Goal: Information Seeking & Learning: Learn about a topic

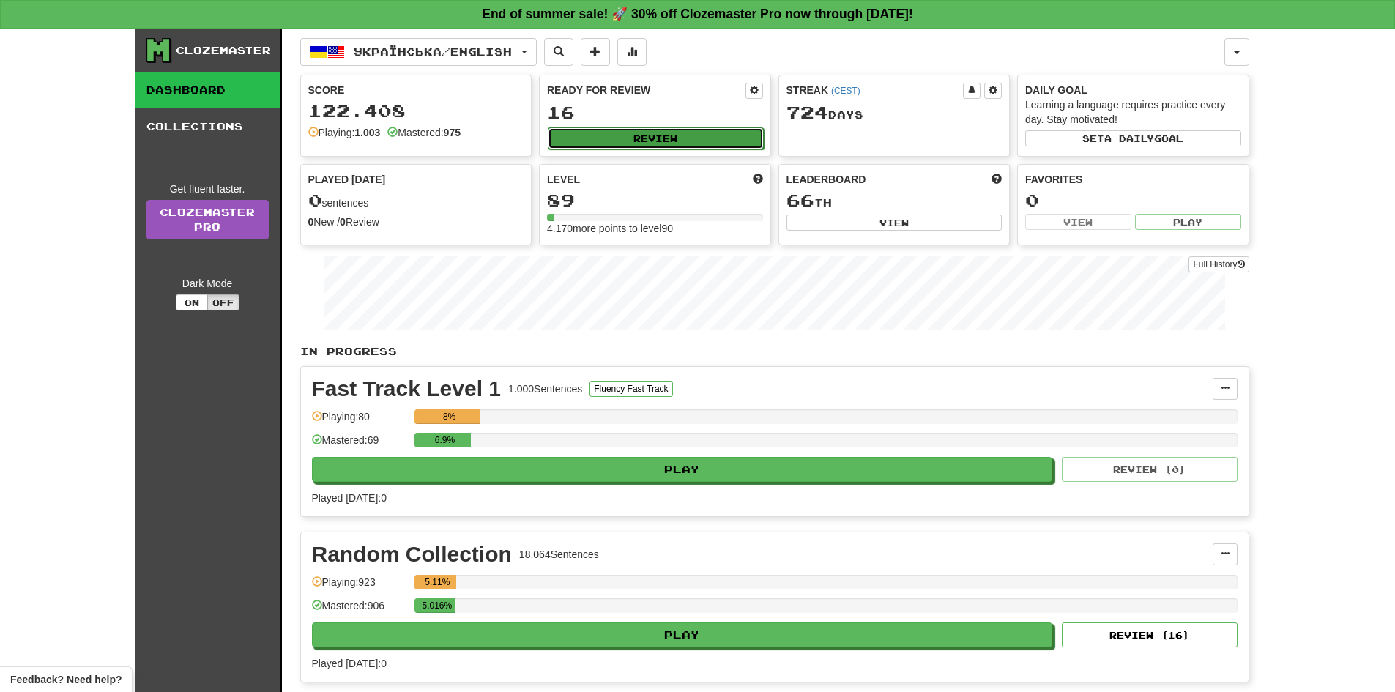
click at [658, 143] on button "Review" at bounding box center [656, 138] width 216 height 22
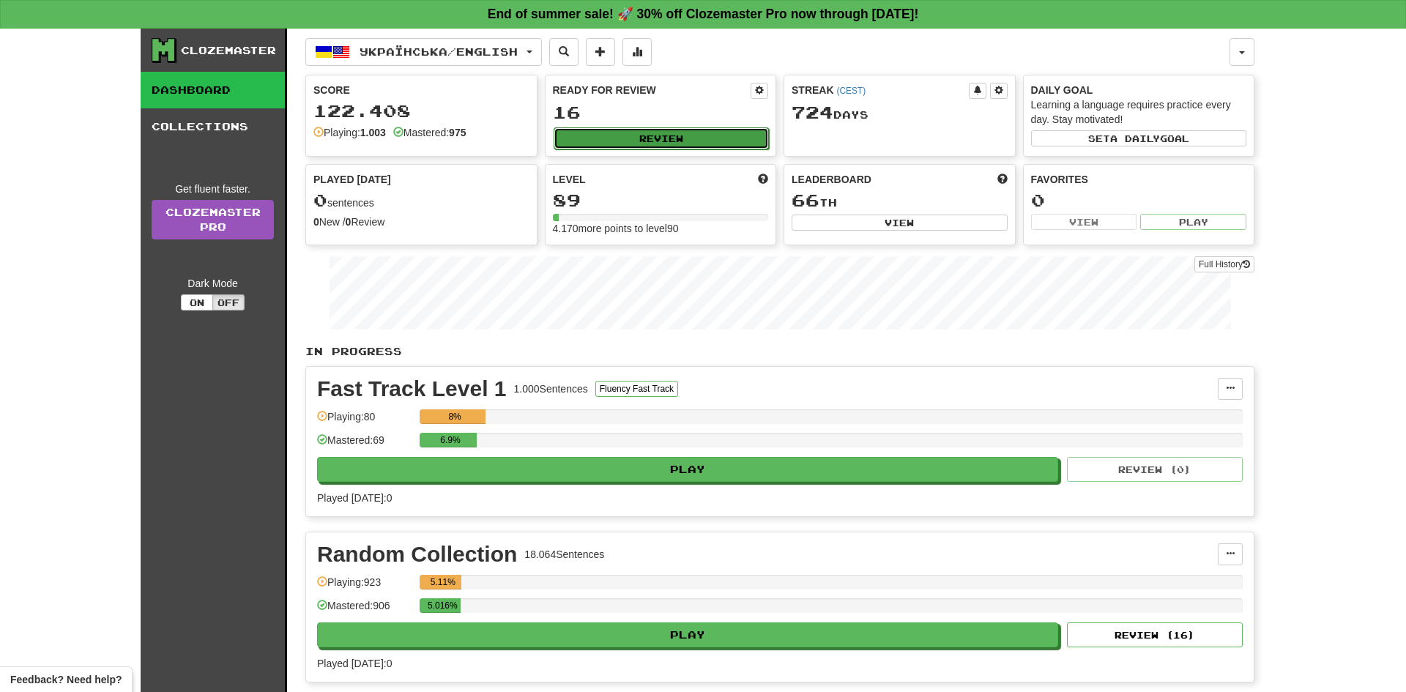
select select "**"
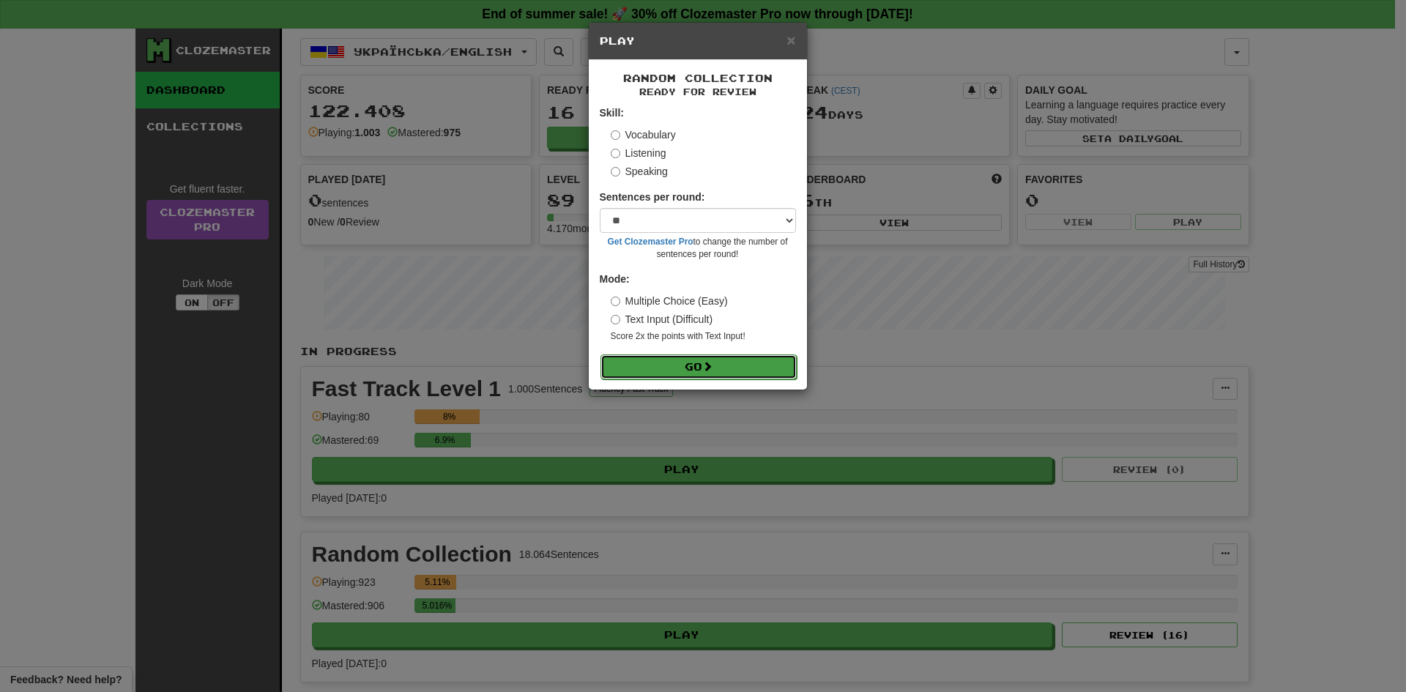
click at [668, 362] on button "Go" at bounding box center [698, 366] width 196 height 25
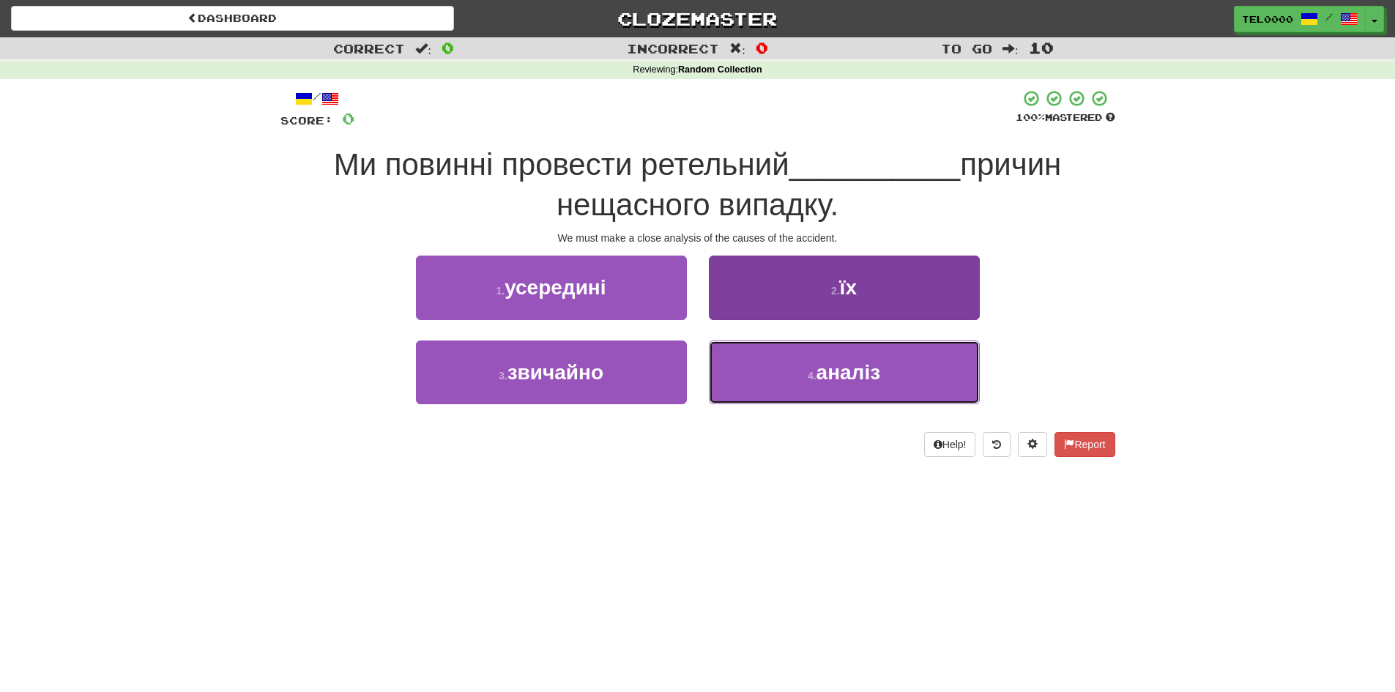
click at [791, 352] on button "4 . аналіз" at bounding box center [844, 372] width 271 height 64
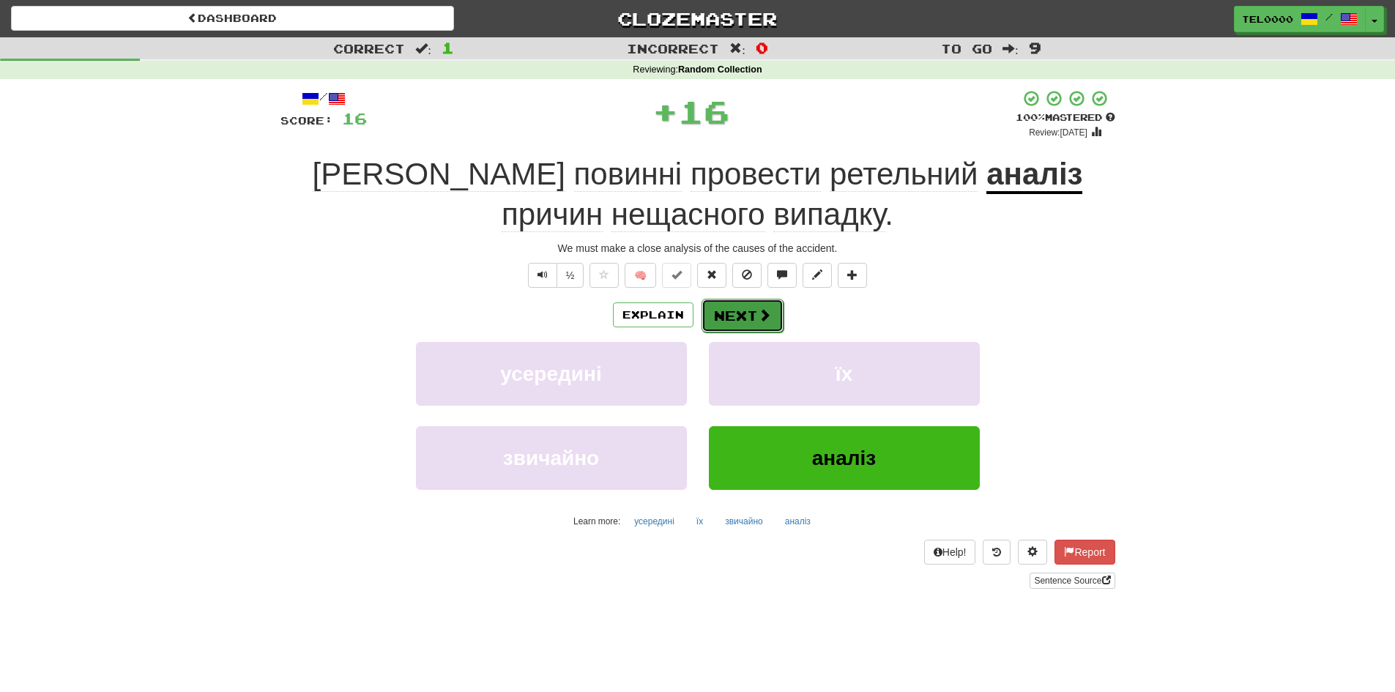
click at [758, 309] on span at bounding box center [764, 314] width 13 height 13
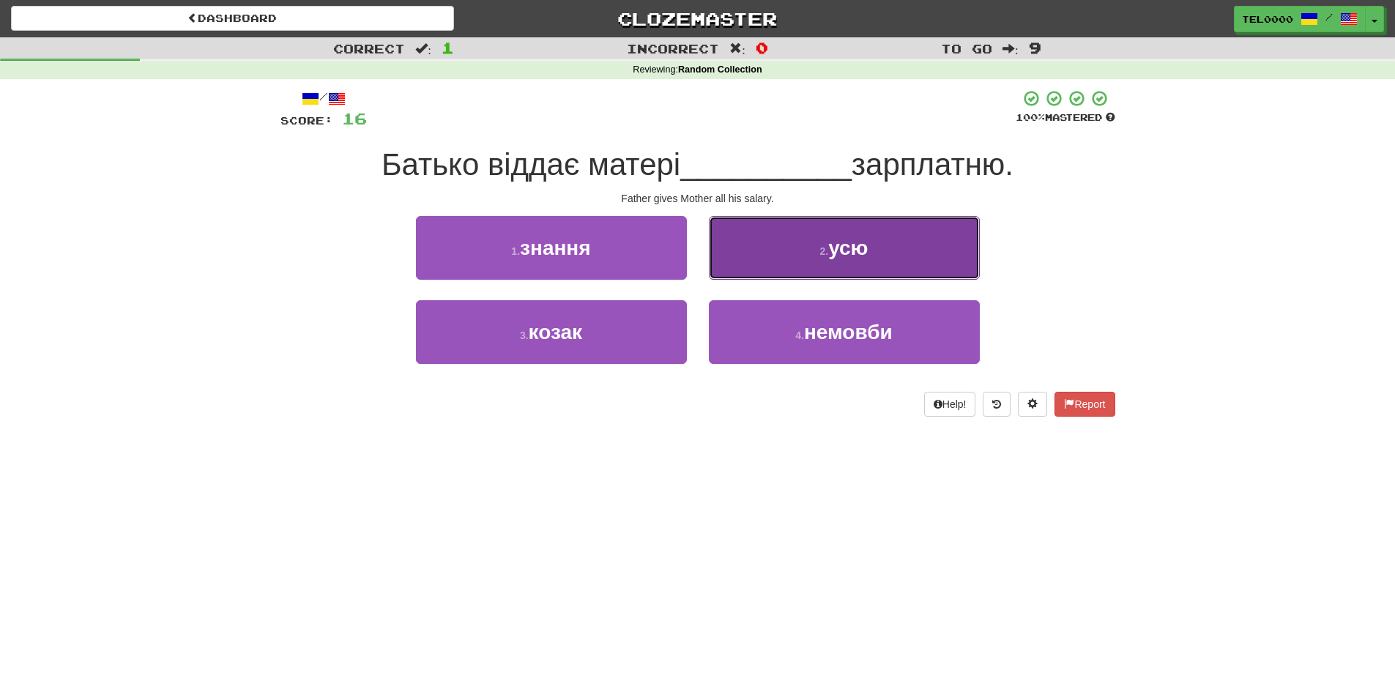
click at [787, 251] on button "2 . усю" at bounding box center [844, 248] width 271 height 64
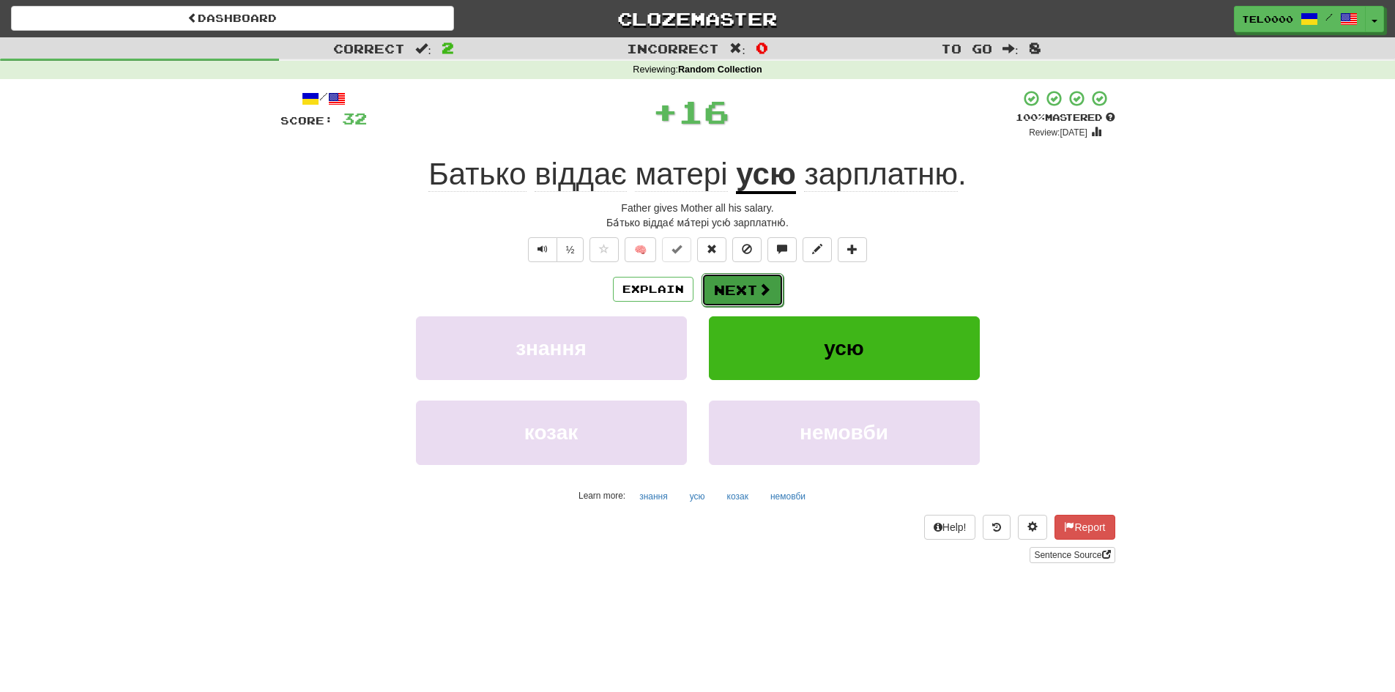
click at [761, 294] on span at bounding box center [764, 289] width 13 height 13
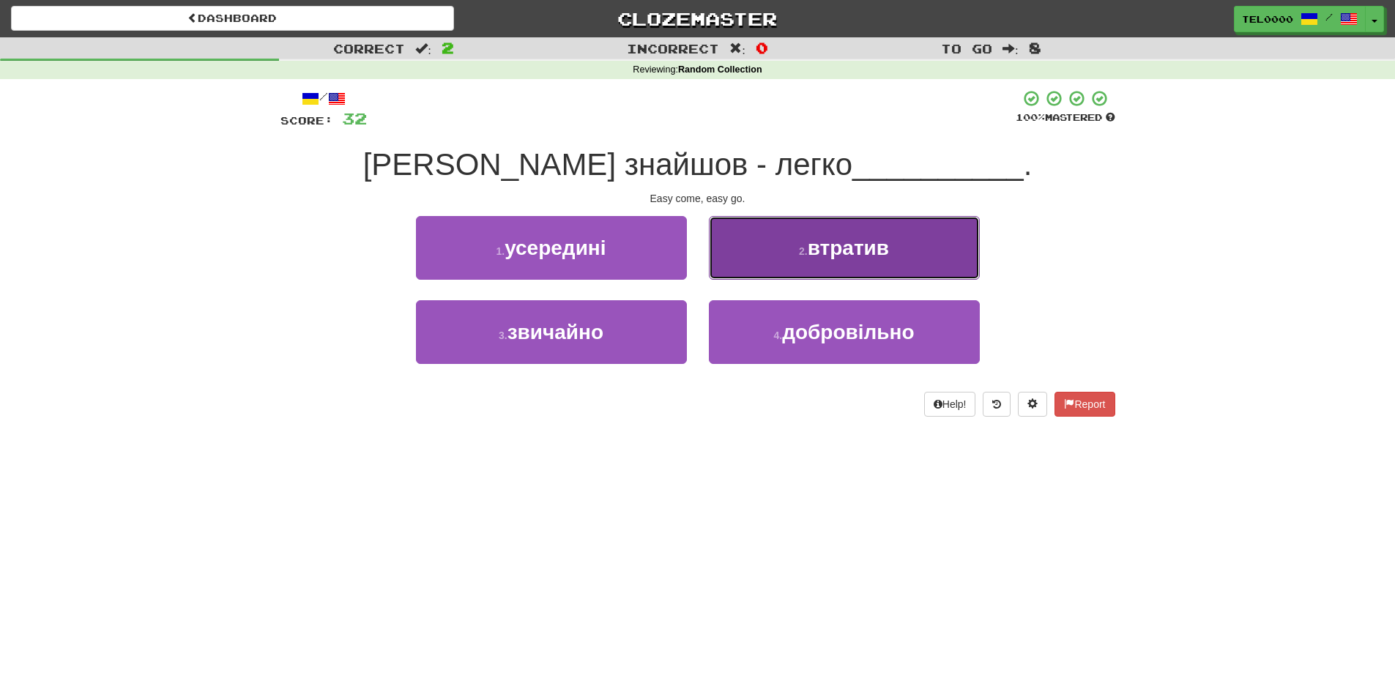
click at [770, 261] on button "2 . втратив" at bounding box center [844, 248] width 271 height 64
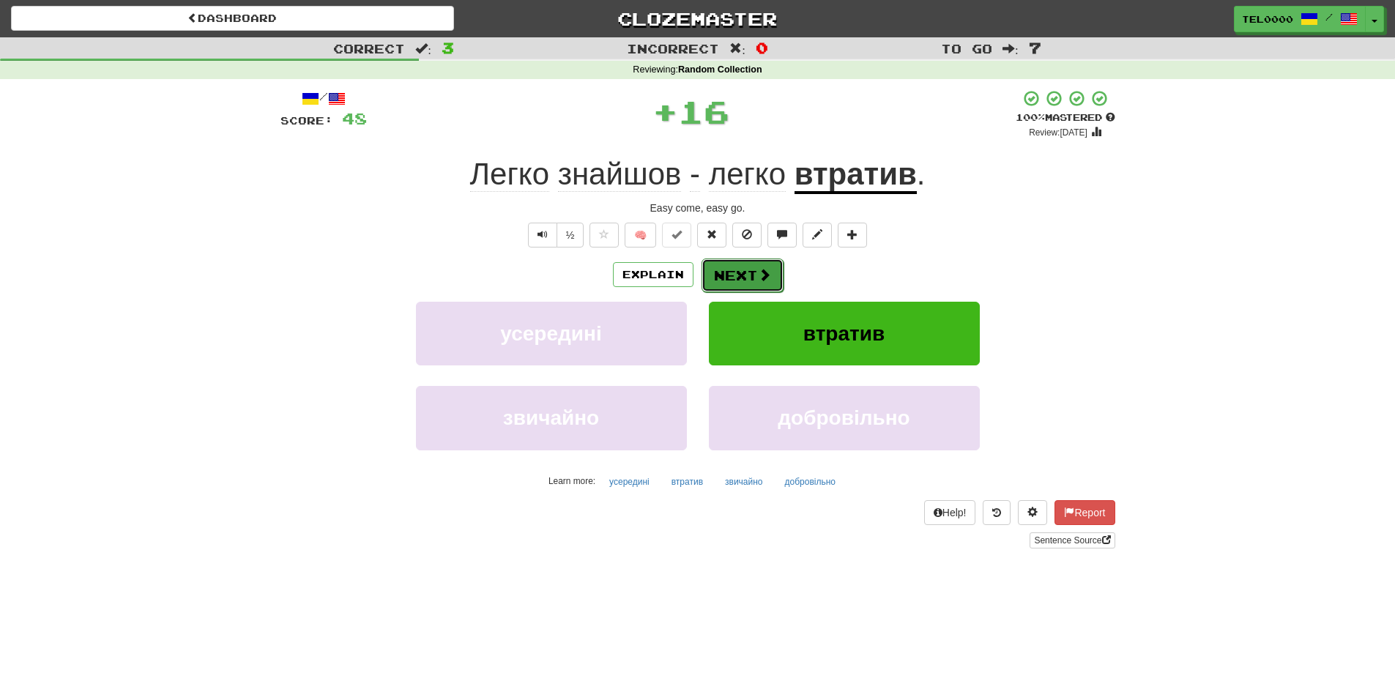
click at [771, 270] on button "Next" at bounding box center [742, 275] width 82 height 34
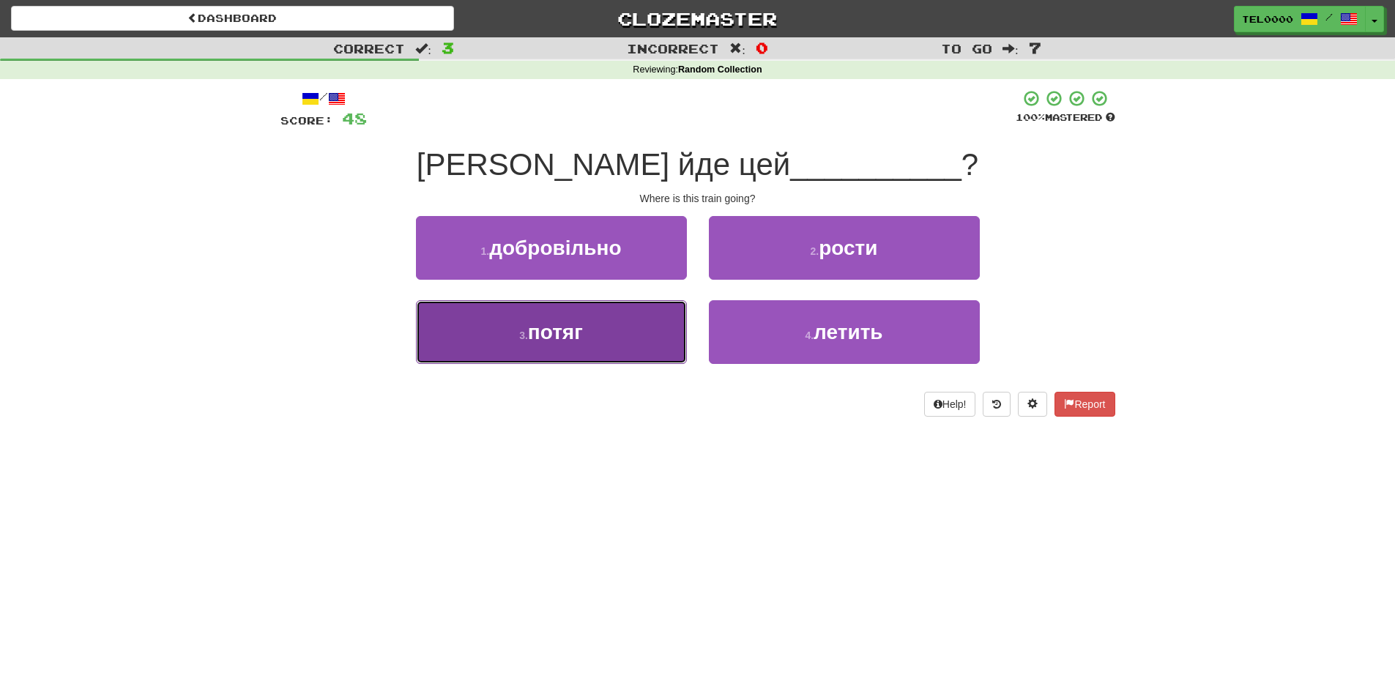
click at [655, 326] on button "3 . потяг" at bounding box center [551, 332] width 271 height 64
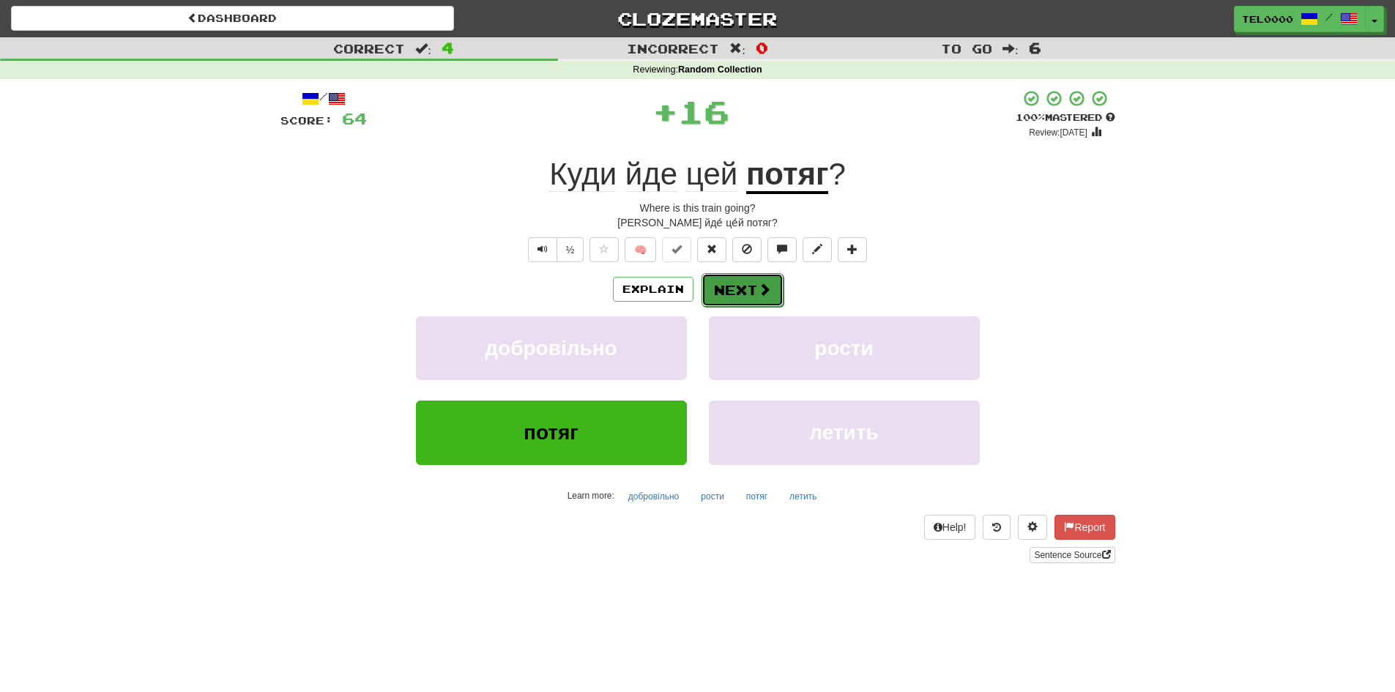
click at [770, 298] on button "Next" at bounding box center [742, 290] width 82 height 34
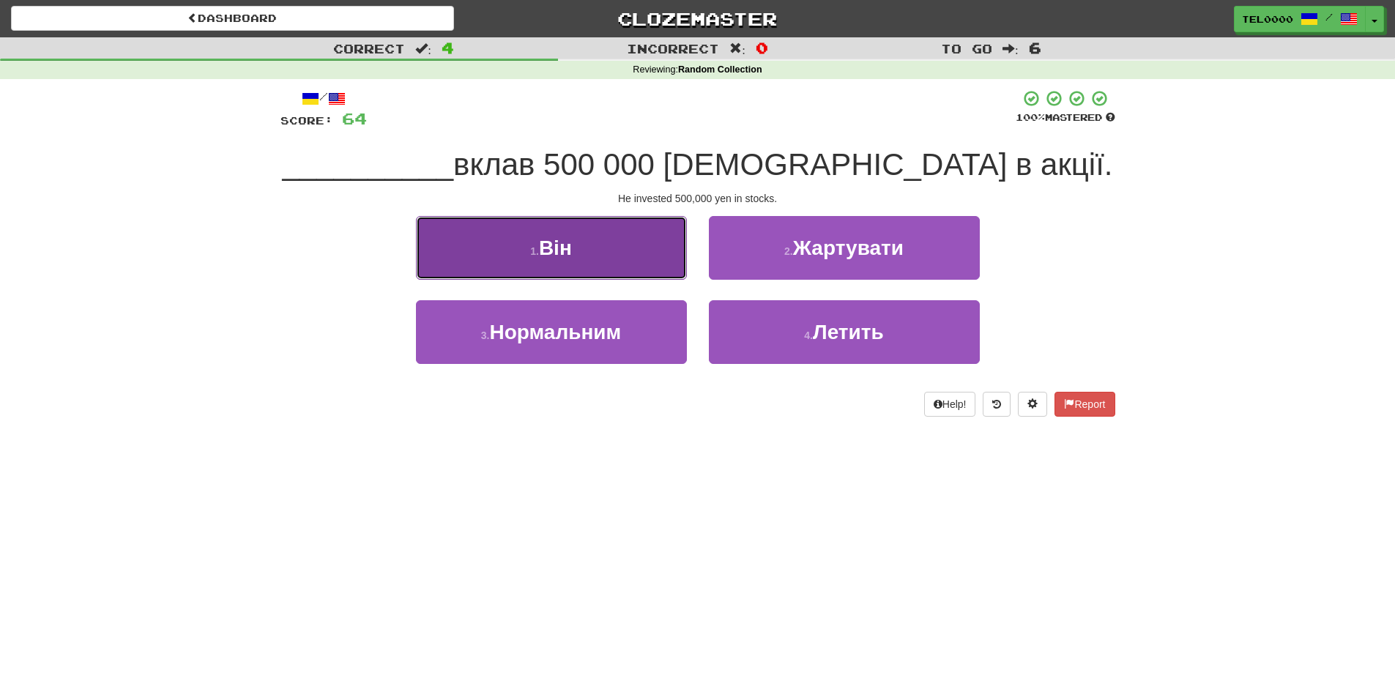
click at [576, 258] on button "1 . Він" at bounding box center [551, 248] width 271 height 64
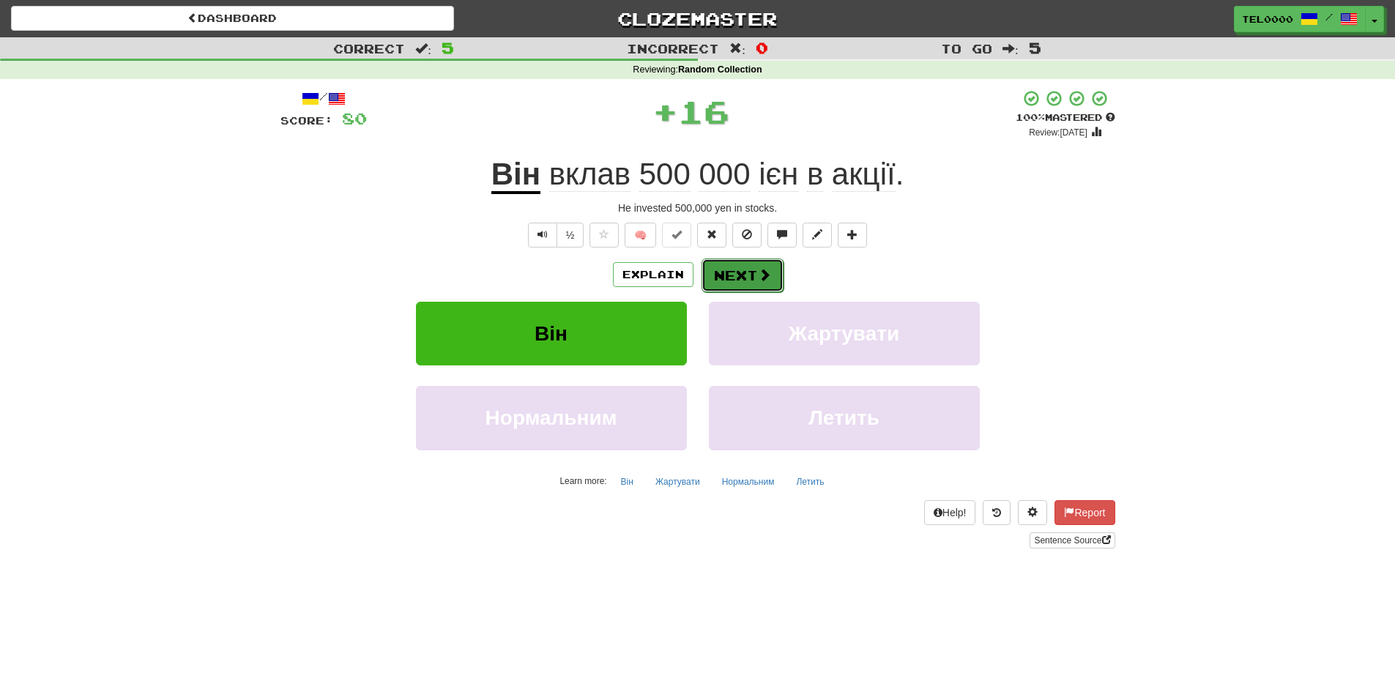
click at [723, 283] on button "Next" at bounding box center [742, 275] width 82 height 34
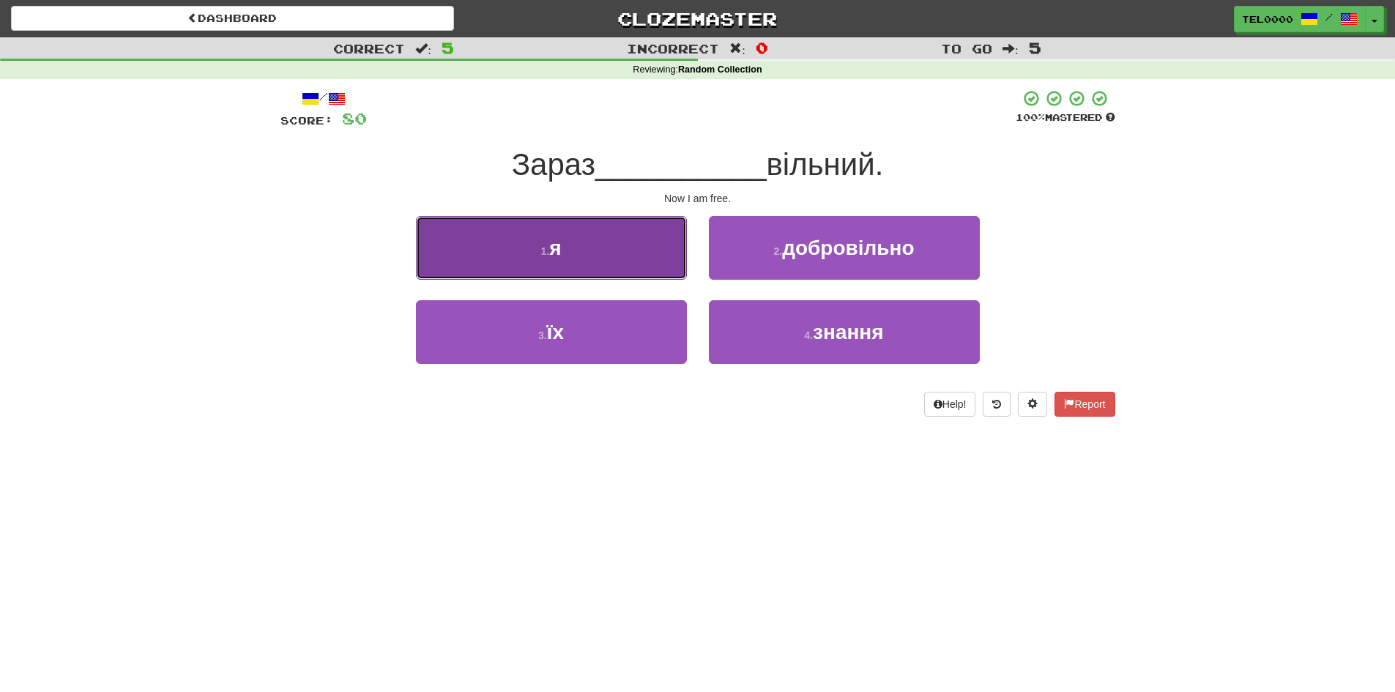
click at [565, 256] on button "1 . я" at bounding box center [551, 248] width 271 height 64
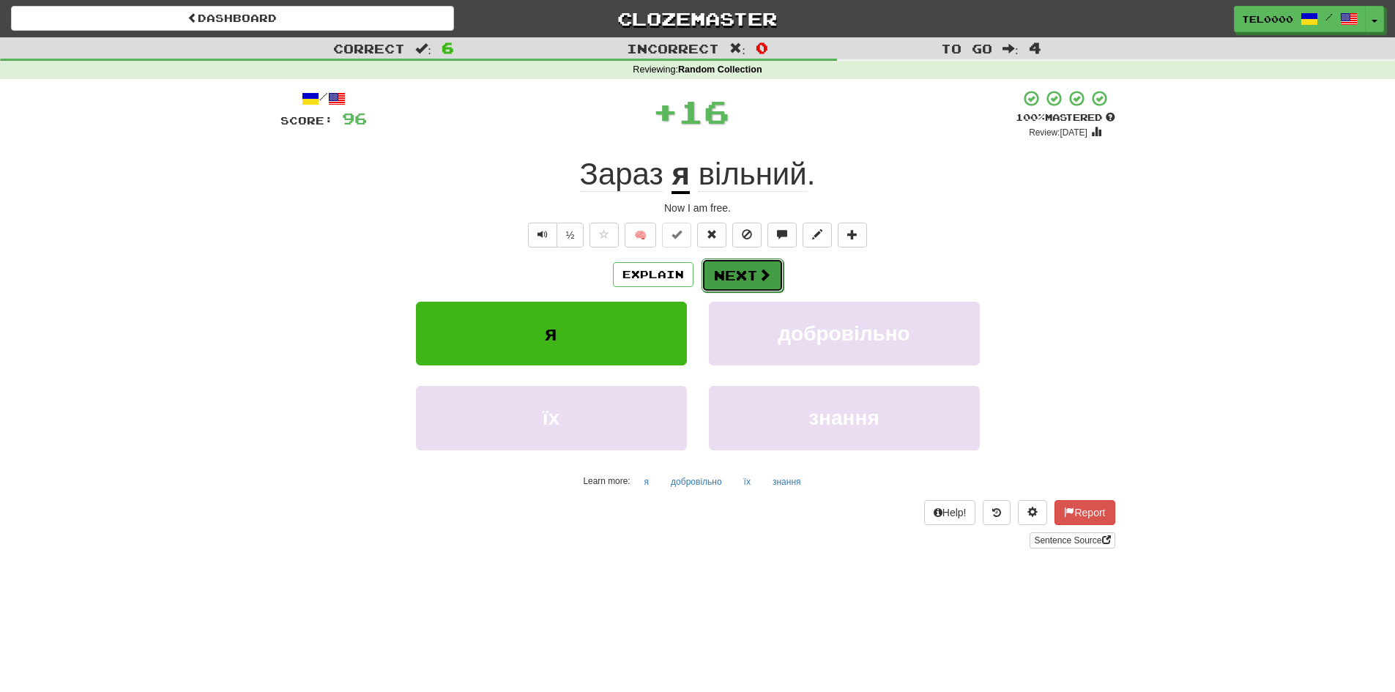
click at [731, 277] on button "Next" at bounding box center [742, 275] width 82 height 34
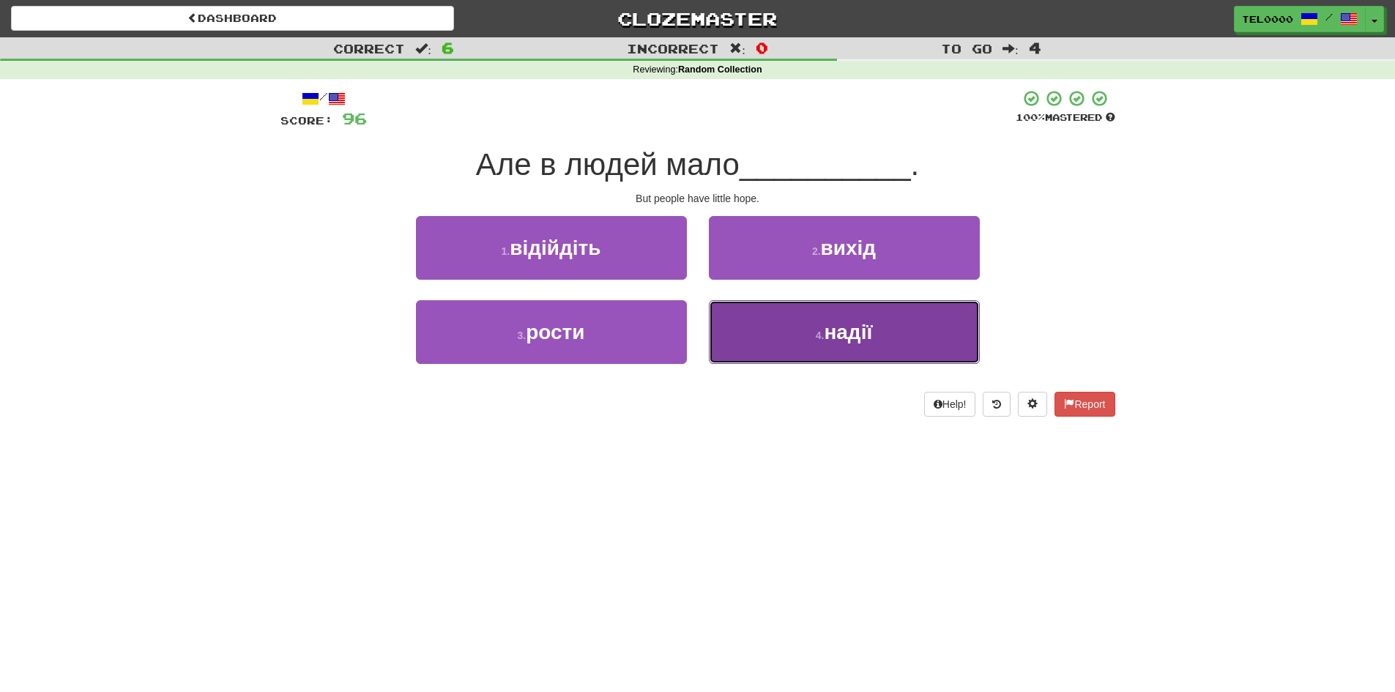
click at [714, 316] on button "4 . надії" at bounding box center [844, 332] width 271 height 64
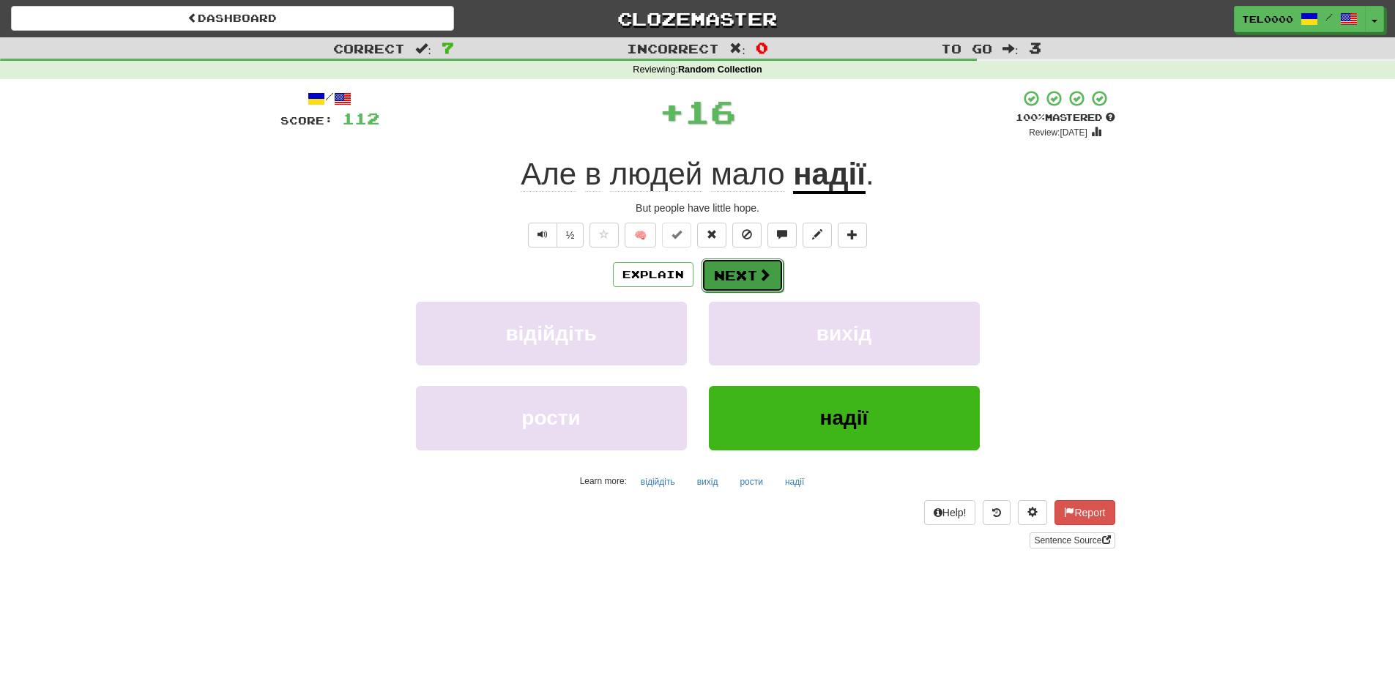
click at [707, 282] on button "Next" at bounding box center [742, 275] width 82 height 34
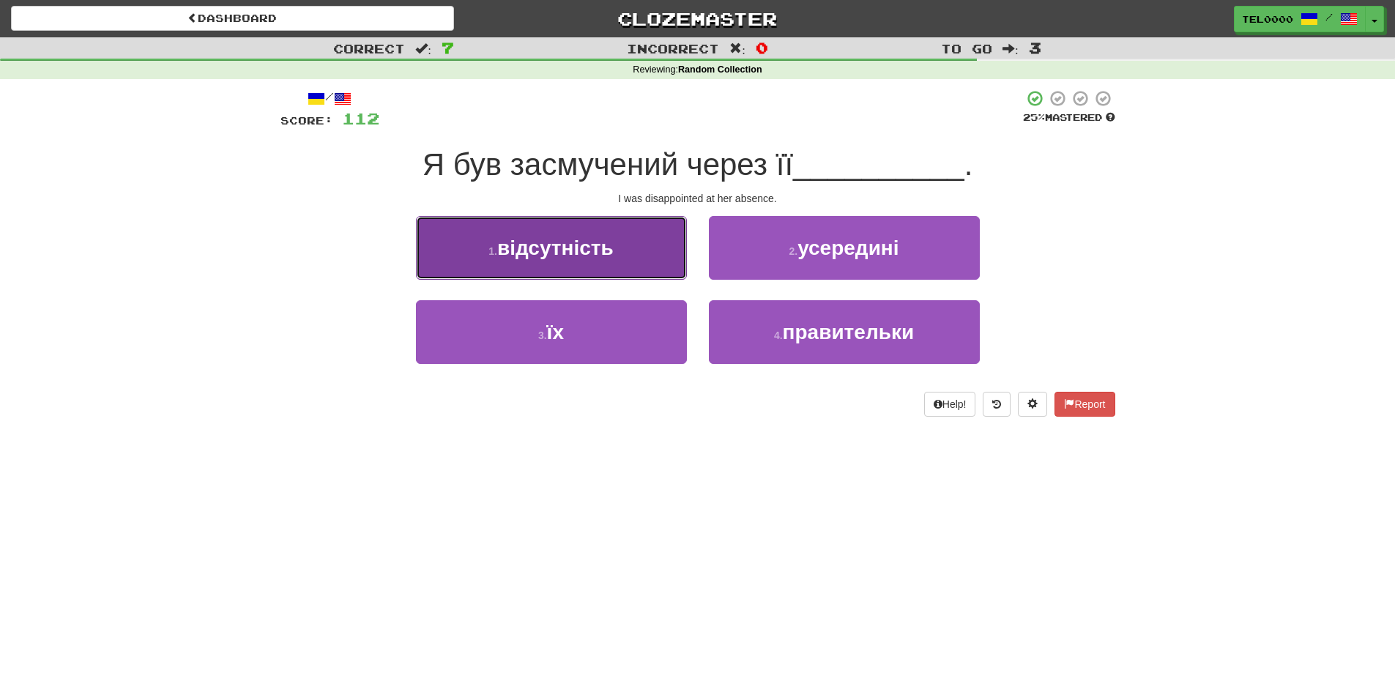
click at [633, 248] on button "1 . відсутність" at bounding box center [551, 248] width 271 height 64
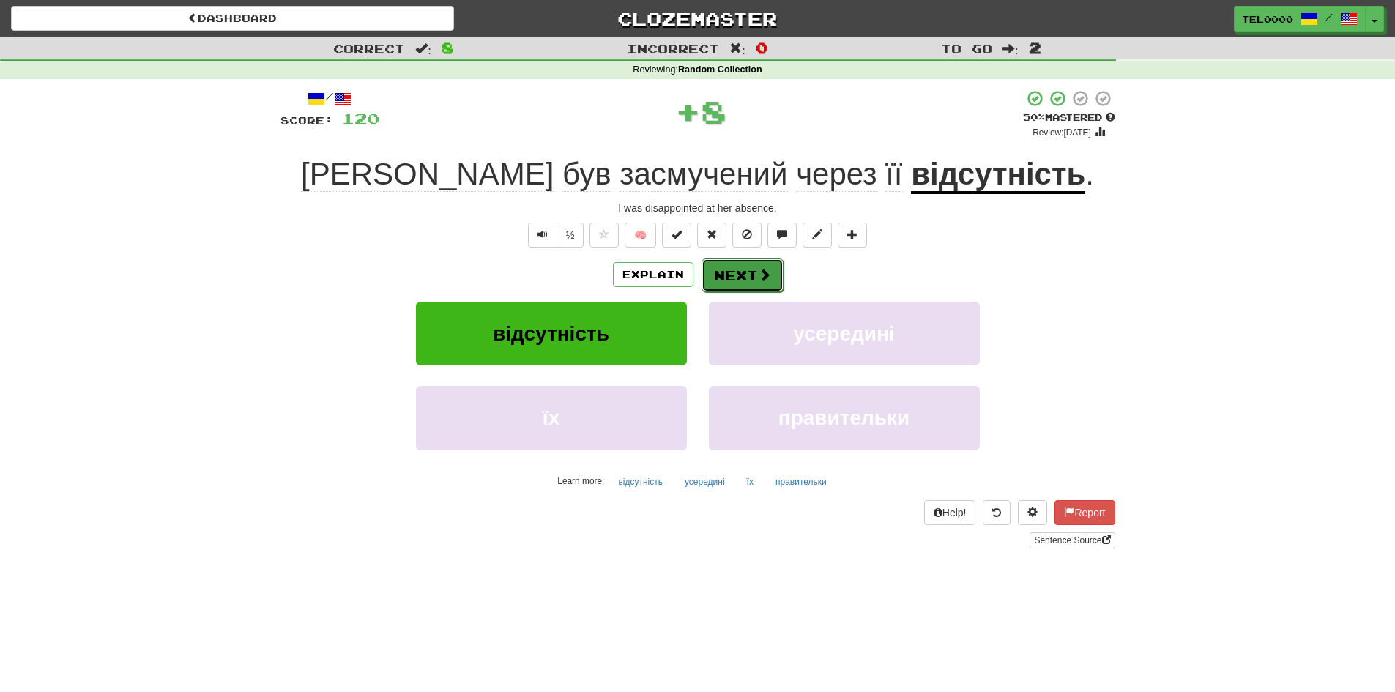
click at [738, 276] on button "Next" at bounding box center [742, 275] width 82 height 34
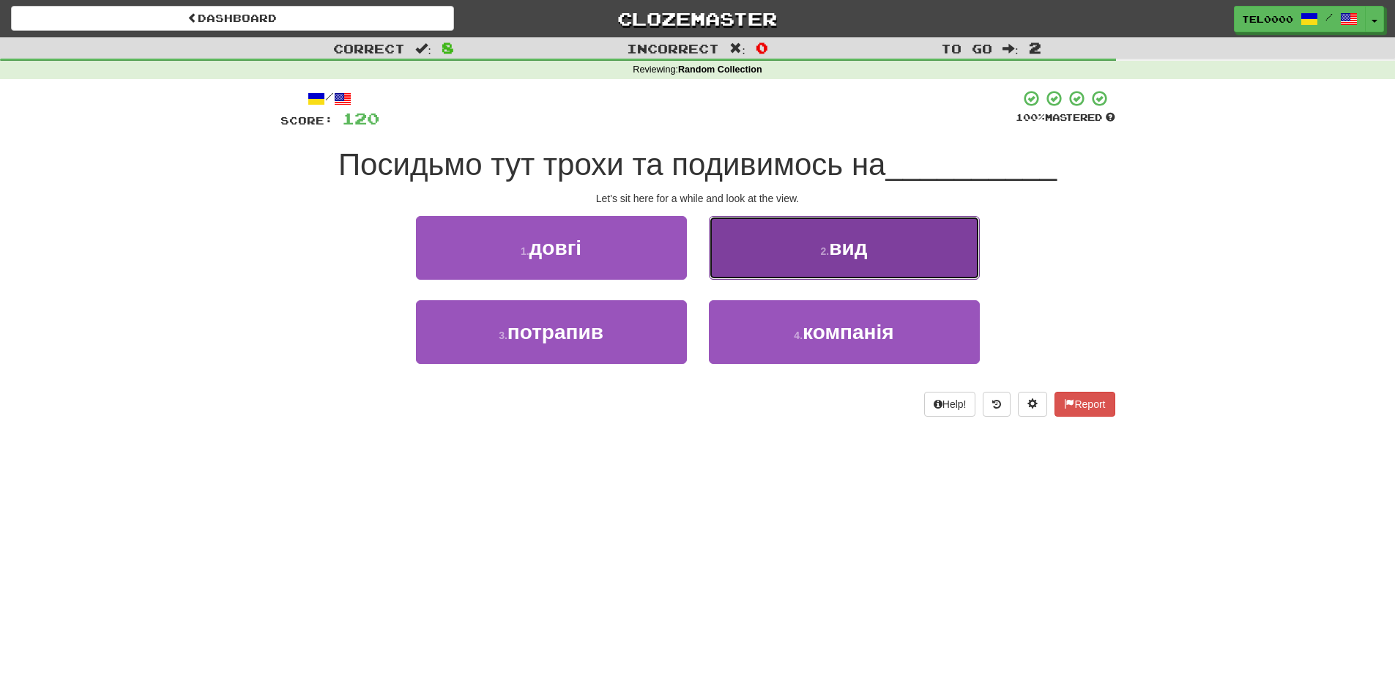
click at [744, 264] on button "2 . вид" at bounding box center [844, 248] width 271 height 64
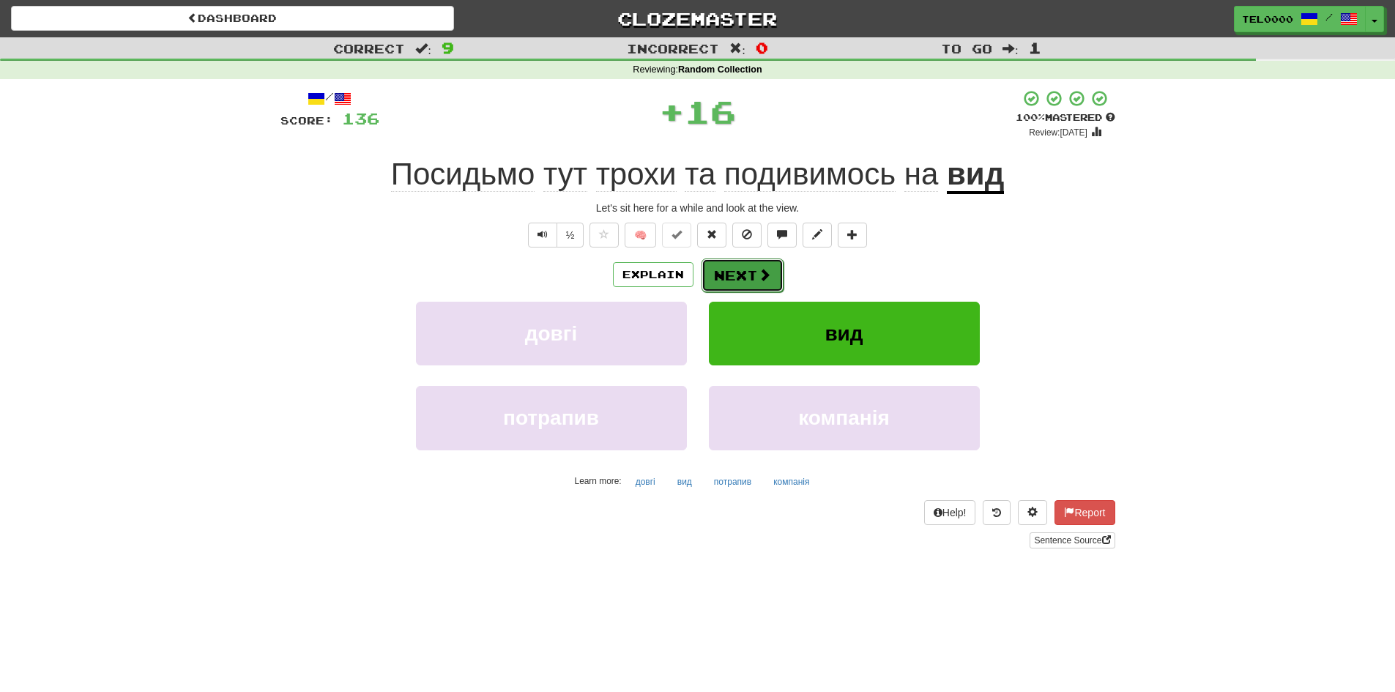
click at [718, 282] on button "Next" at bounding box center [742, 275] width 82 height 34
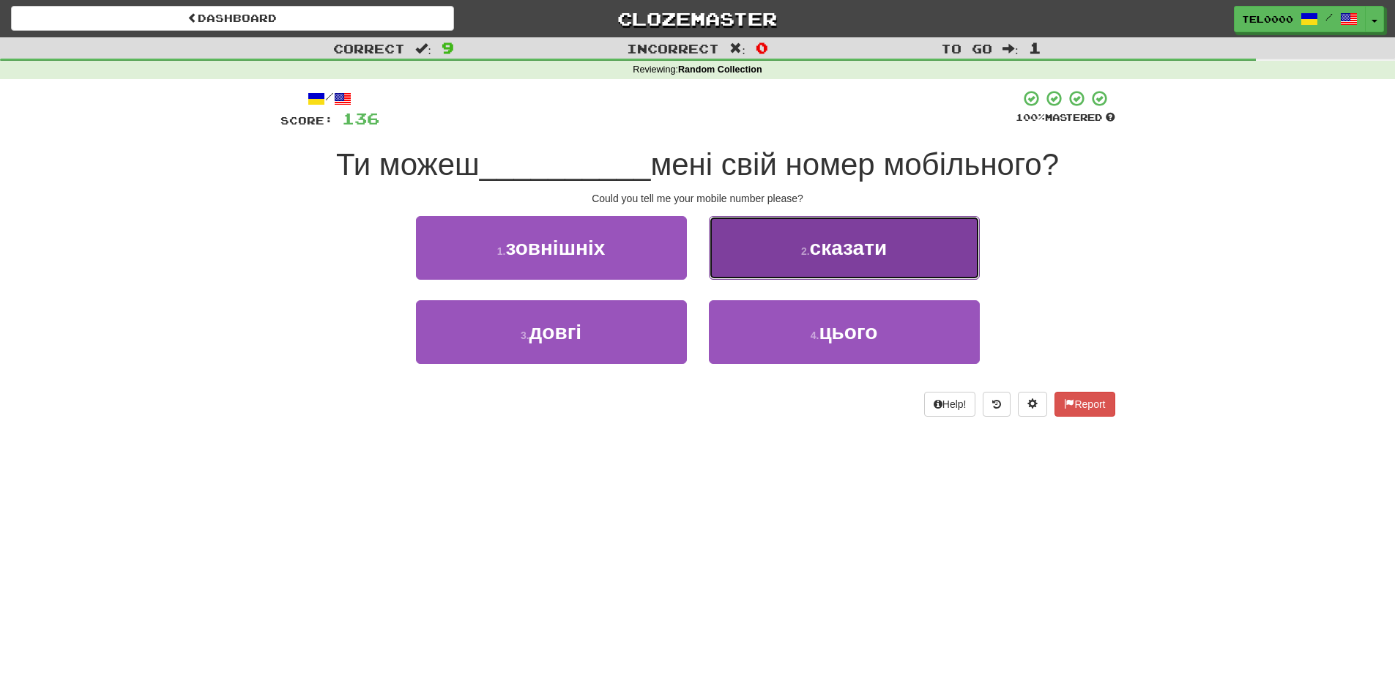
click at [760, 254] on button "2 . сказати" at bounding box center [844, 248] width 271 height 64
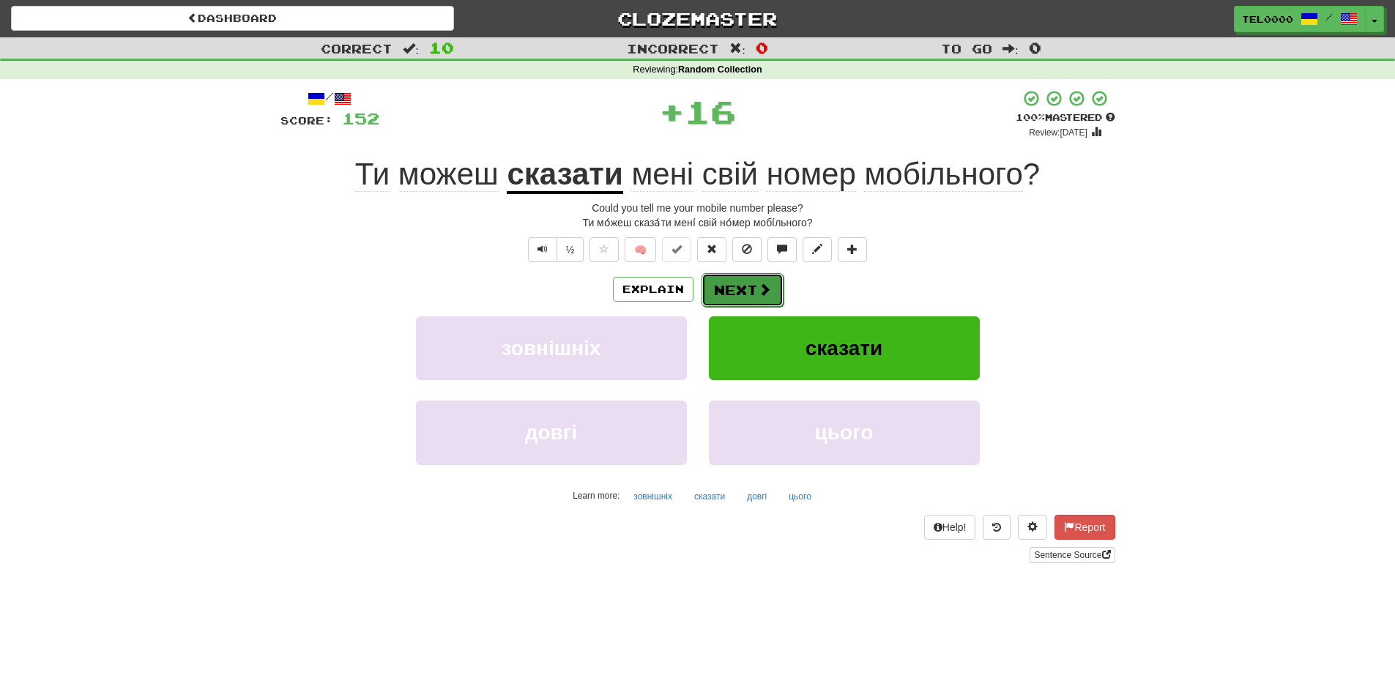
click at [750, 279] on button "Next" at bounding box center [742, 290] width 82 height 34
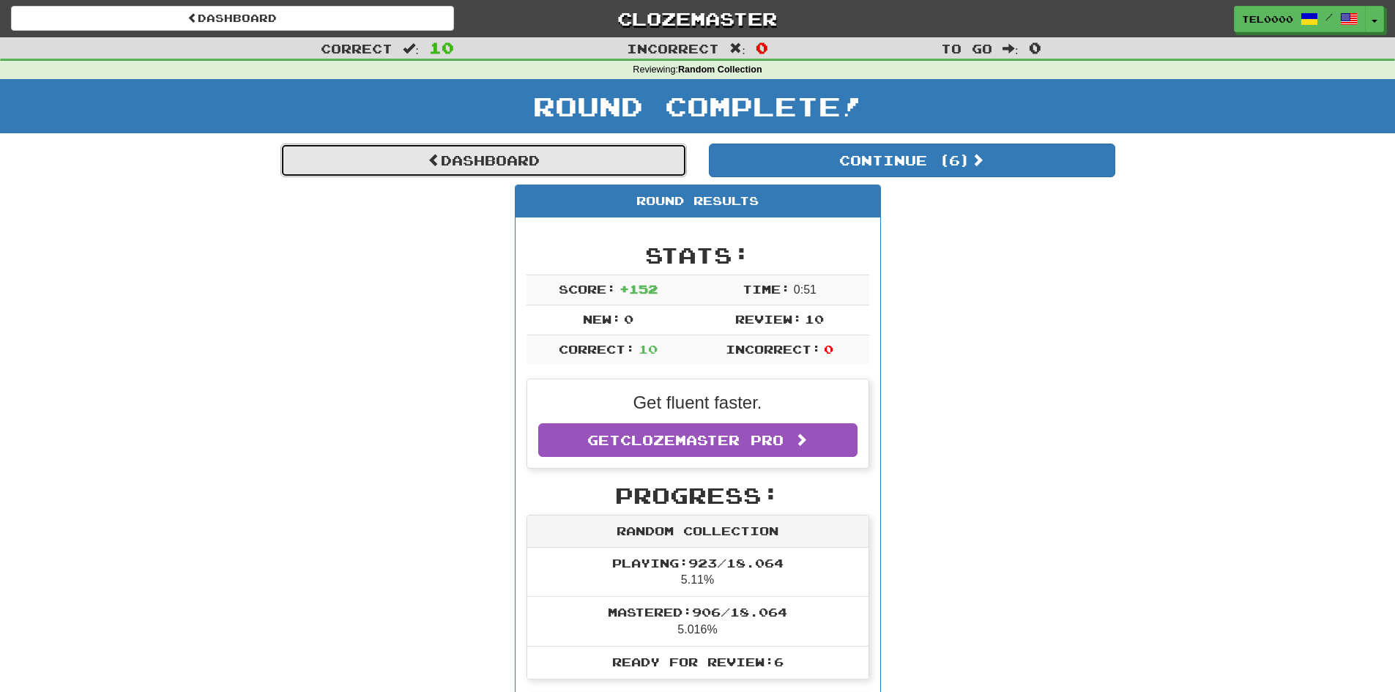
click at [501, 171] on link "Dashboard" at bounding box center [483, 161] width 406 height 34
